Goal: Task Accomplishment & Management: Manage account settings

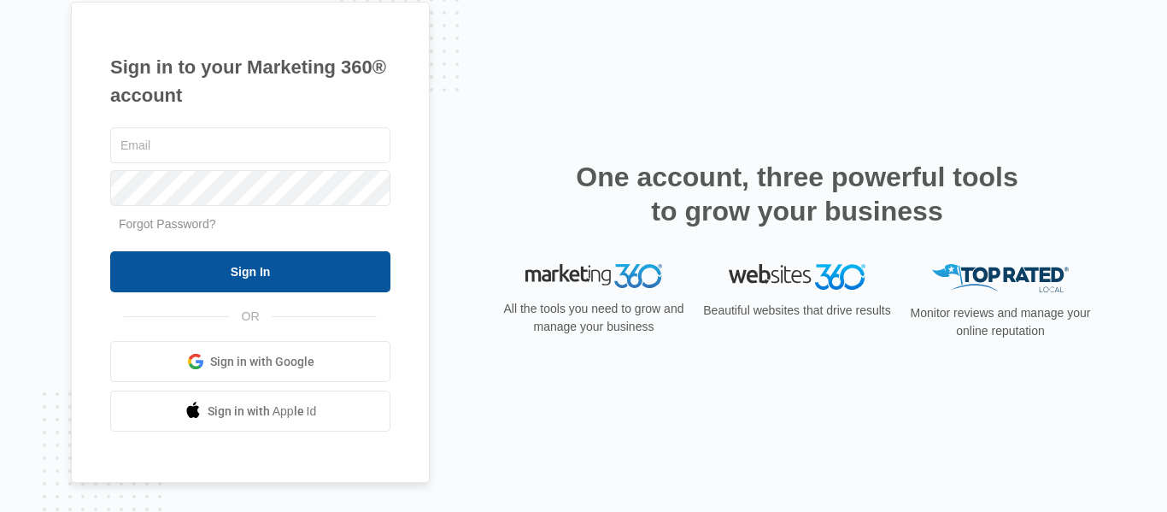
type input "[PERSON_NAME][EMAIL_ADDRESS][DOMAIN_NAME]"
click at [289, 282] on input "Sign In" at bounding box center [250, 271] width 280 height 41
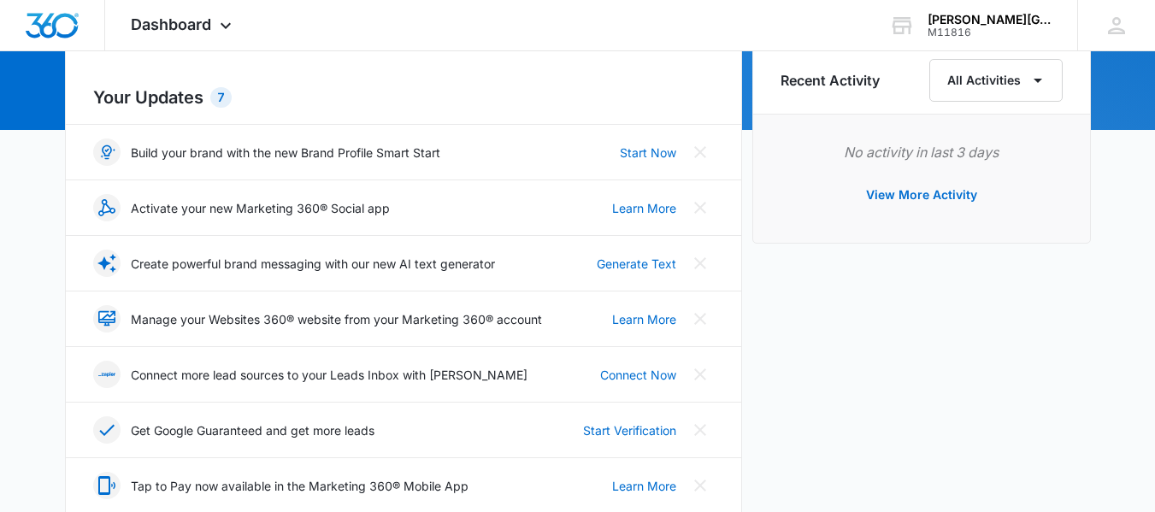
scroll to position [427, 0]
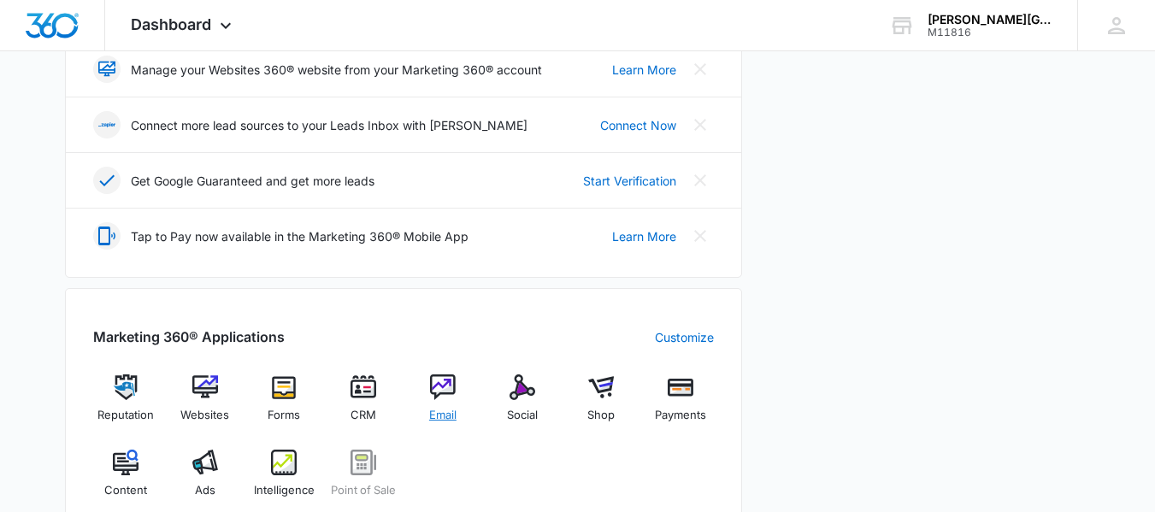
click at [446, 394] on img at bounding box center [443, 387] width 26 height 26
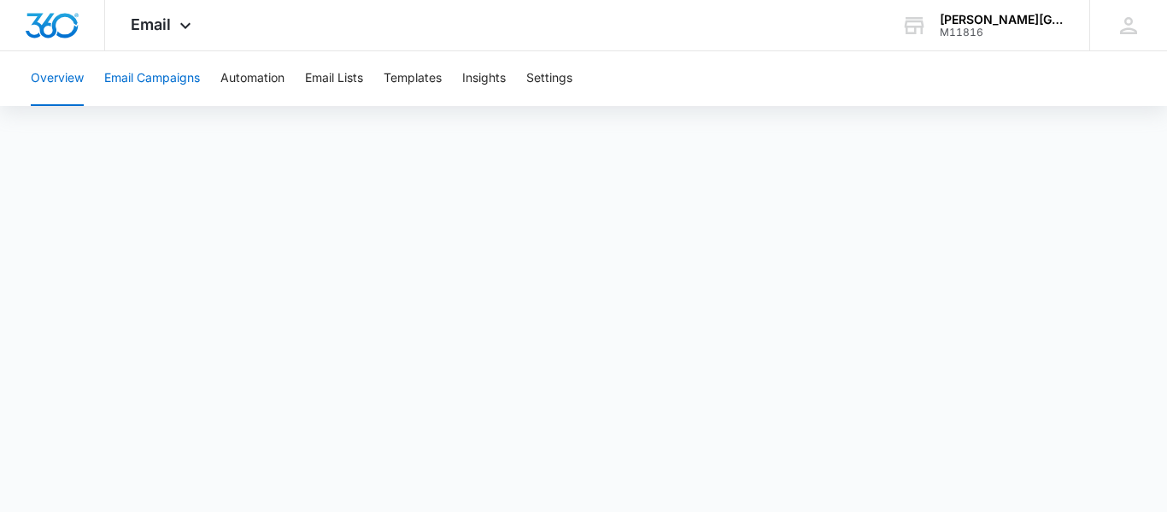
click at [168, 73] on button "Email Campaigns" at bounding box center [152, 78] width 96 height 55
click at [343, 77] on button "Email Lists" at bounding box center [334, 78] width 58 height 55
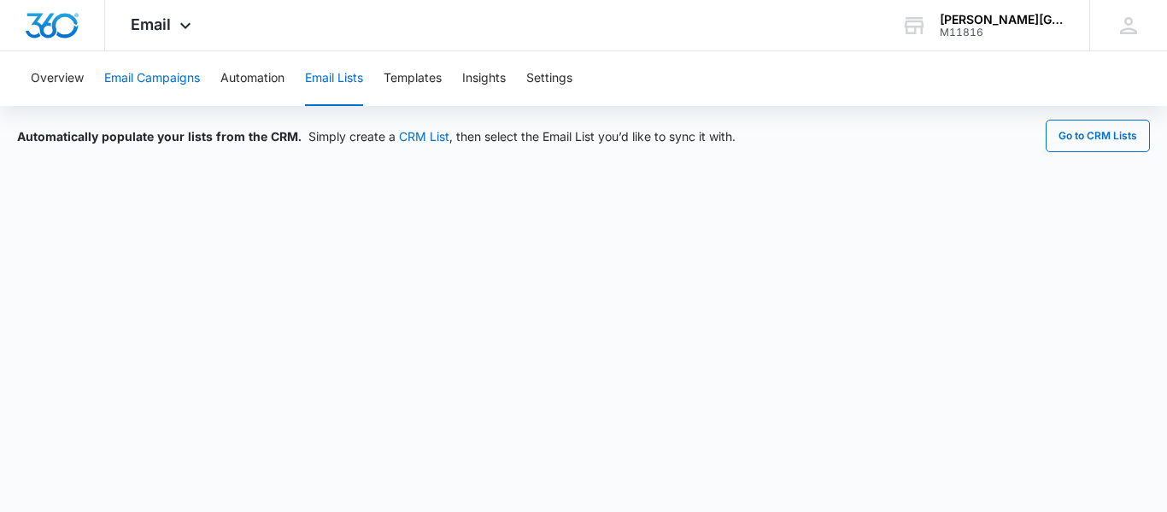
click at [170, 78] on button "Email Campaigns" at bounding box center [152, 78] width 96 height 55
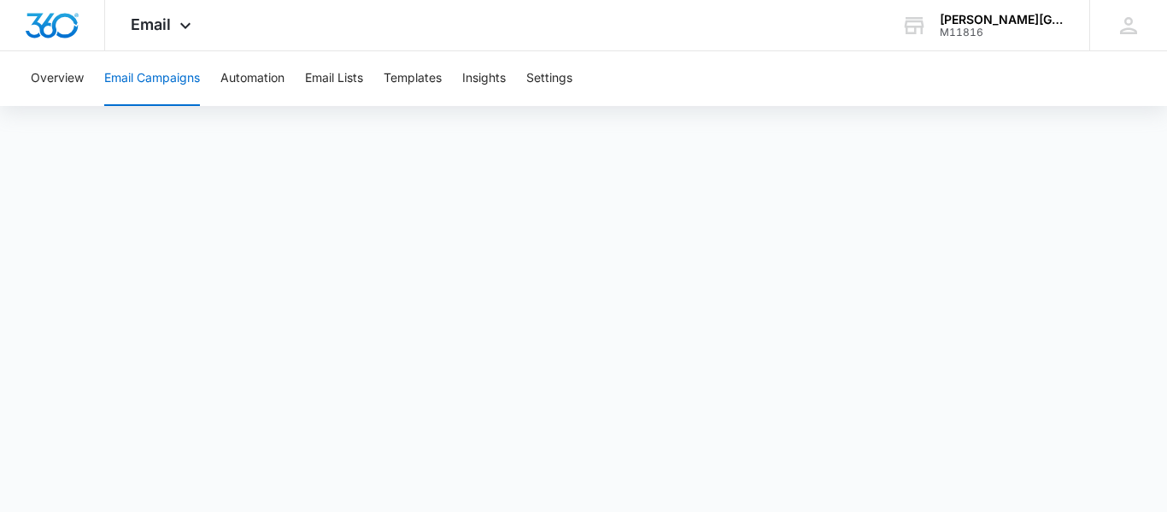
click at [172, 82] on button "Email Campaigns" at bounding box center [152, 78] width 96 height 55
